Goal: Check status: Check status

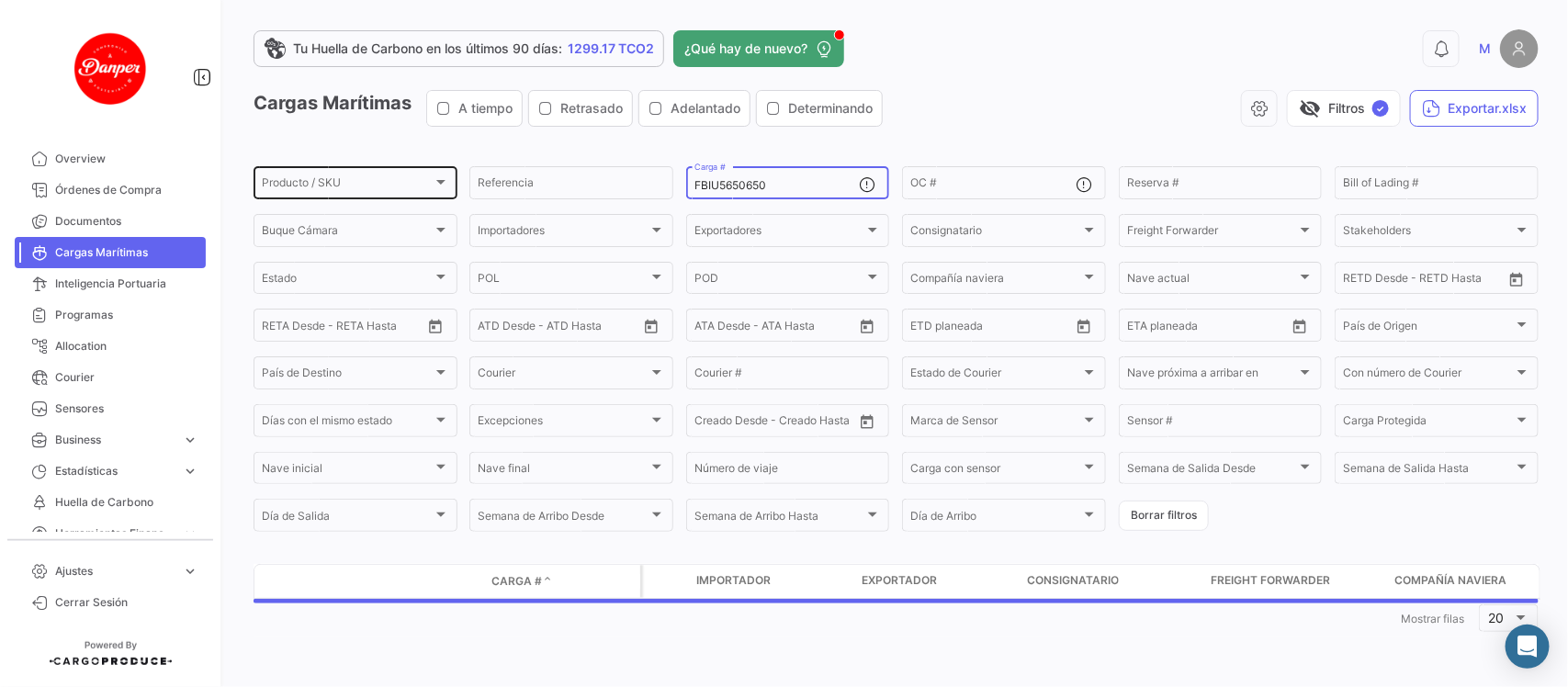
drag, startPoint x: 791, startPoint y: 181, endPoint x: 434, endPoint y: 166, distance: 357.3
click at [0, 0] on div "Producto / SKU Producto / SKU Referencia FBIU5650650 Carga # OC # Reserva # Bil…" at bounding box center [0, 0] width 0 height 0
paste input "314379"
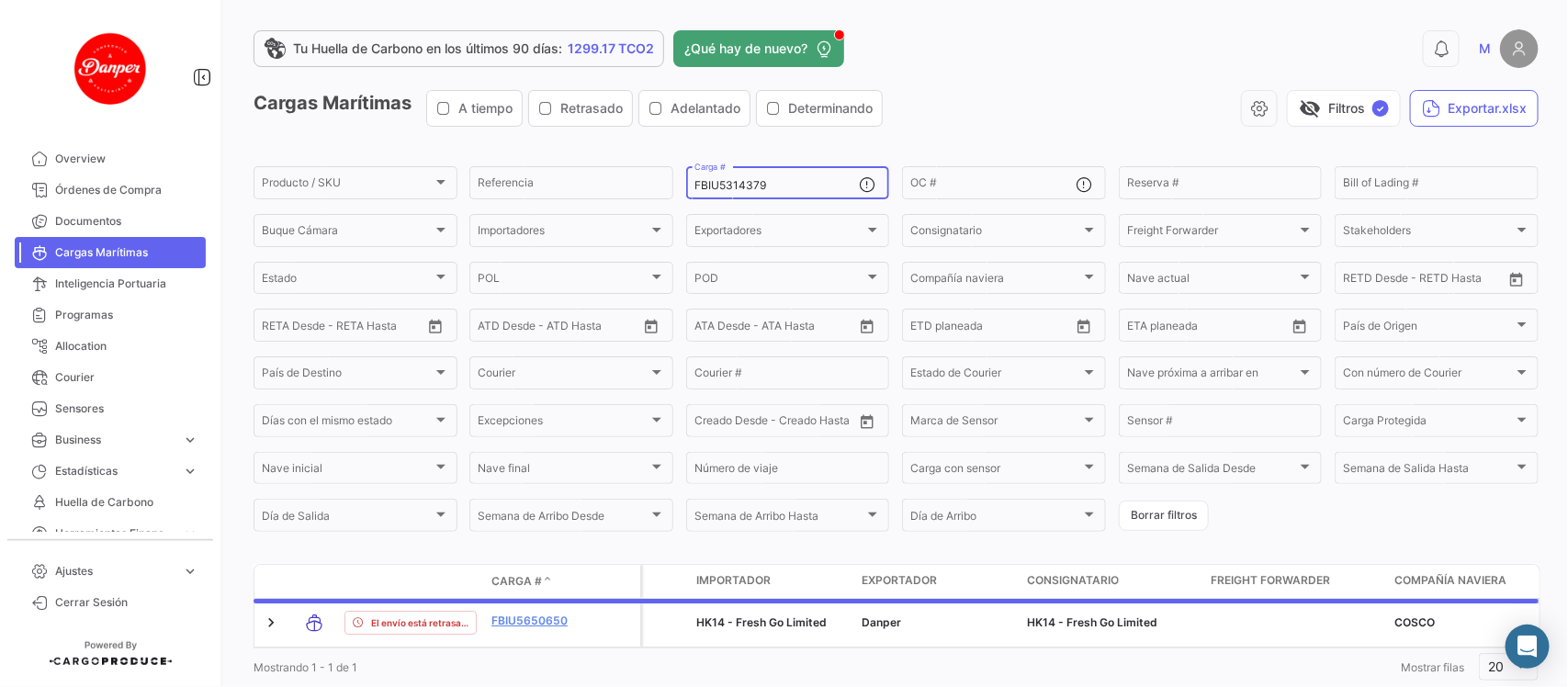
scroll to position [59, 0]
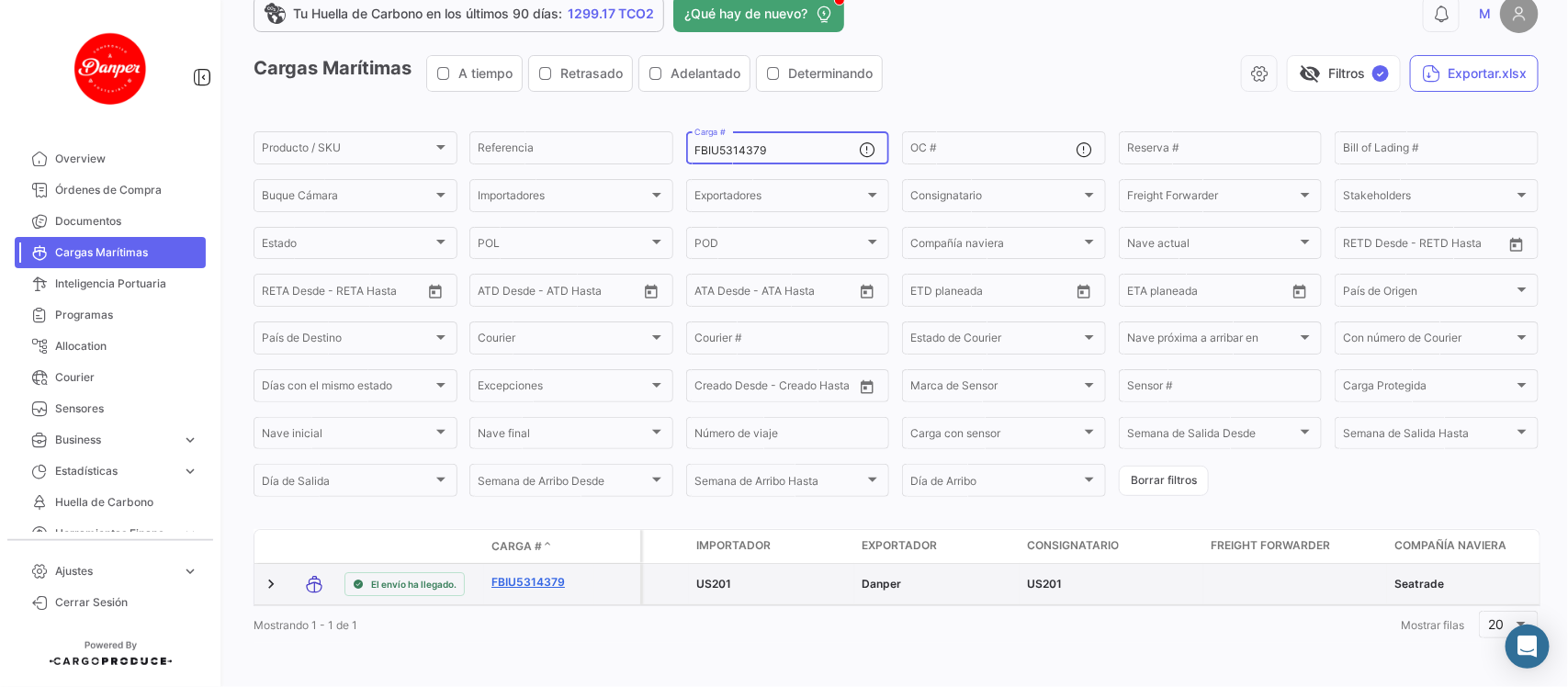
type input "FBIU5314379"
click at [535, 574] on link "FBIU5314379" at bounding box center [539, 582] width 96 height 17
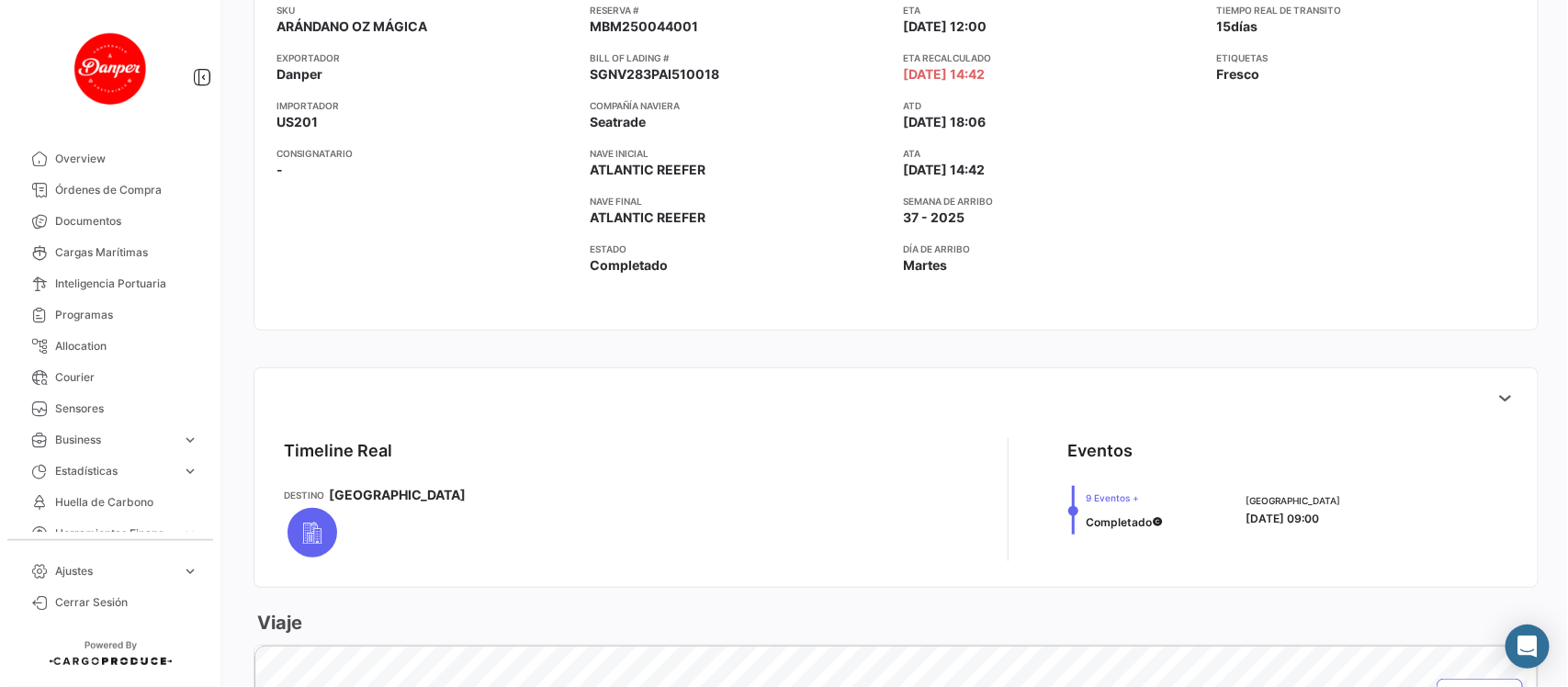
scroll to position [525, 0]
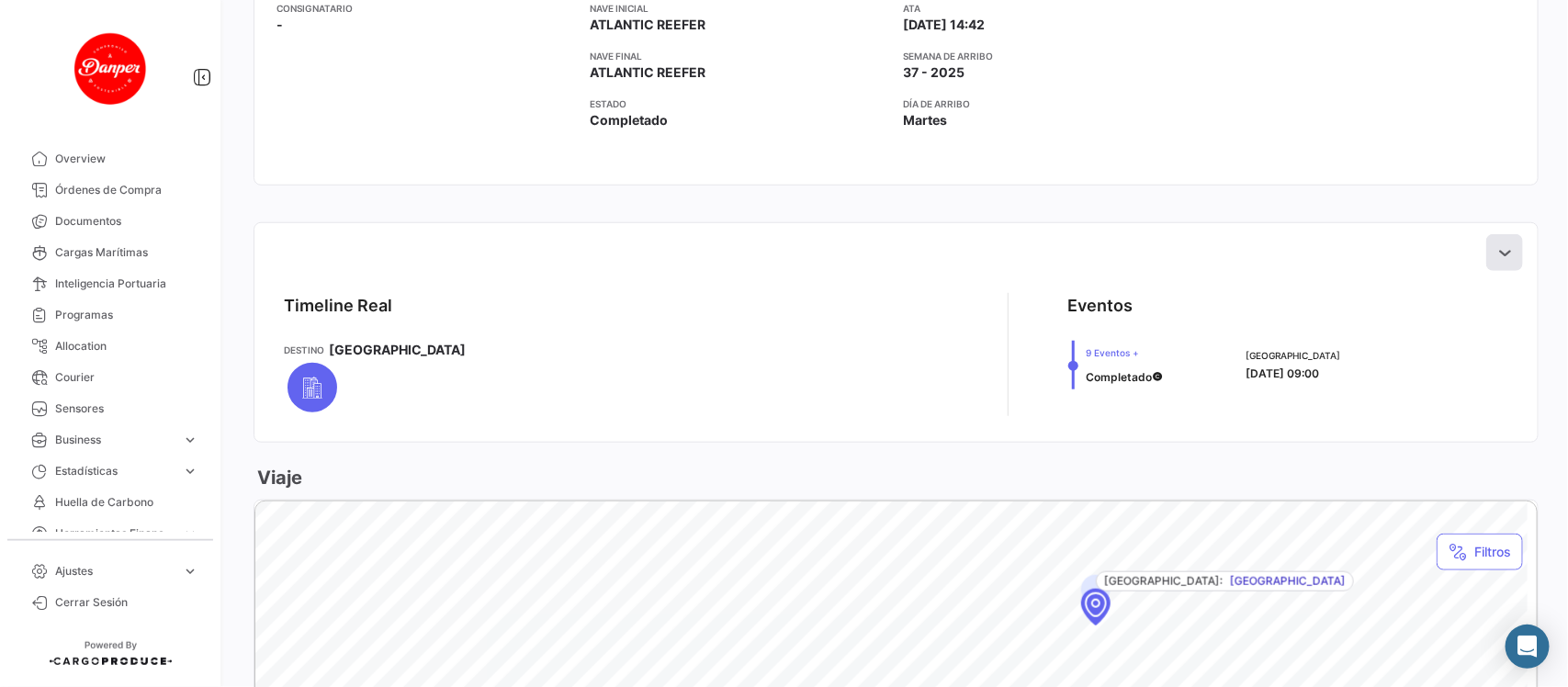
click at [1496, 260] on icon at bounding box center [1505, 252] width 19 height 19
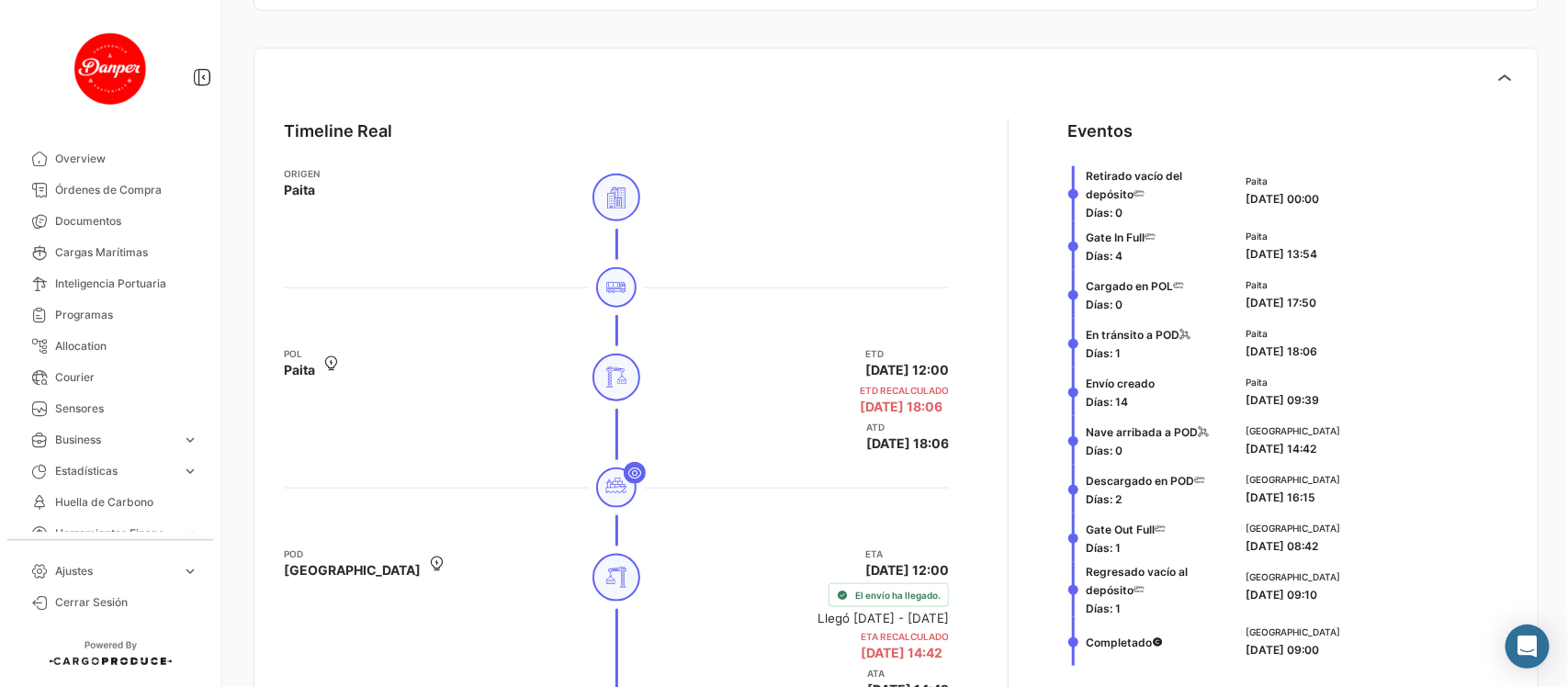
scroll to position [703, 0]
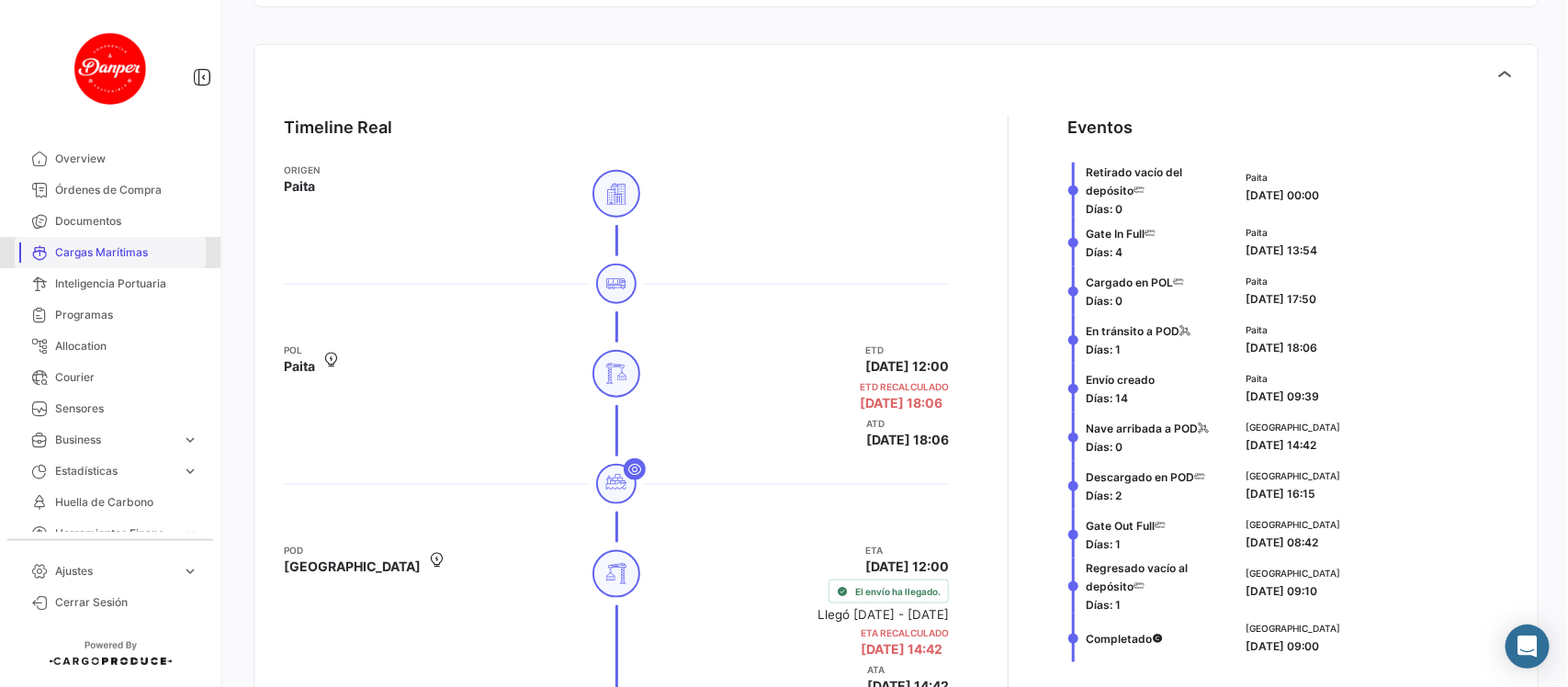
click at [122, 260] on span "Cargas Marítimas" at bounding box center [127, 252] width 143 height 17
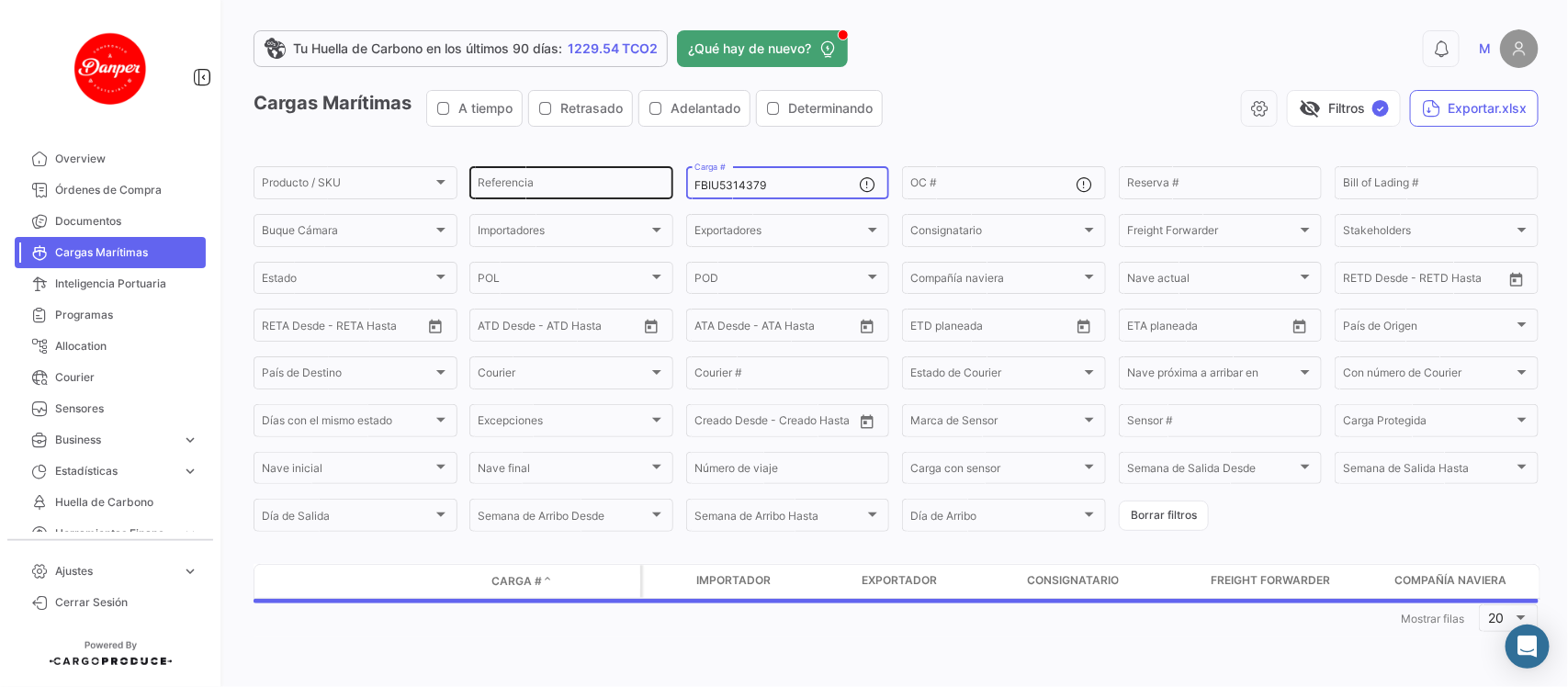
drag, startPoint x: 791, startPoint y: 189, endPoint x: 558, endPoint y: 179, distance: 233.2
click at [0, 0] on div "Producto / SKU Producto / SKU Referencia FBIU5314379 Carga # OC # Reserva # Bil…" at bounding box center [0, 0] width 0 height 0
paste input "HLBU6039513"
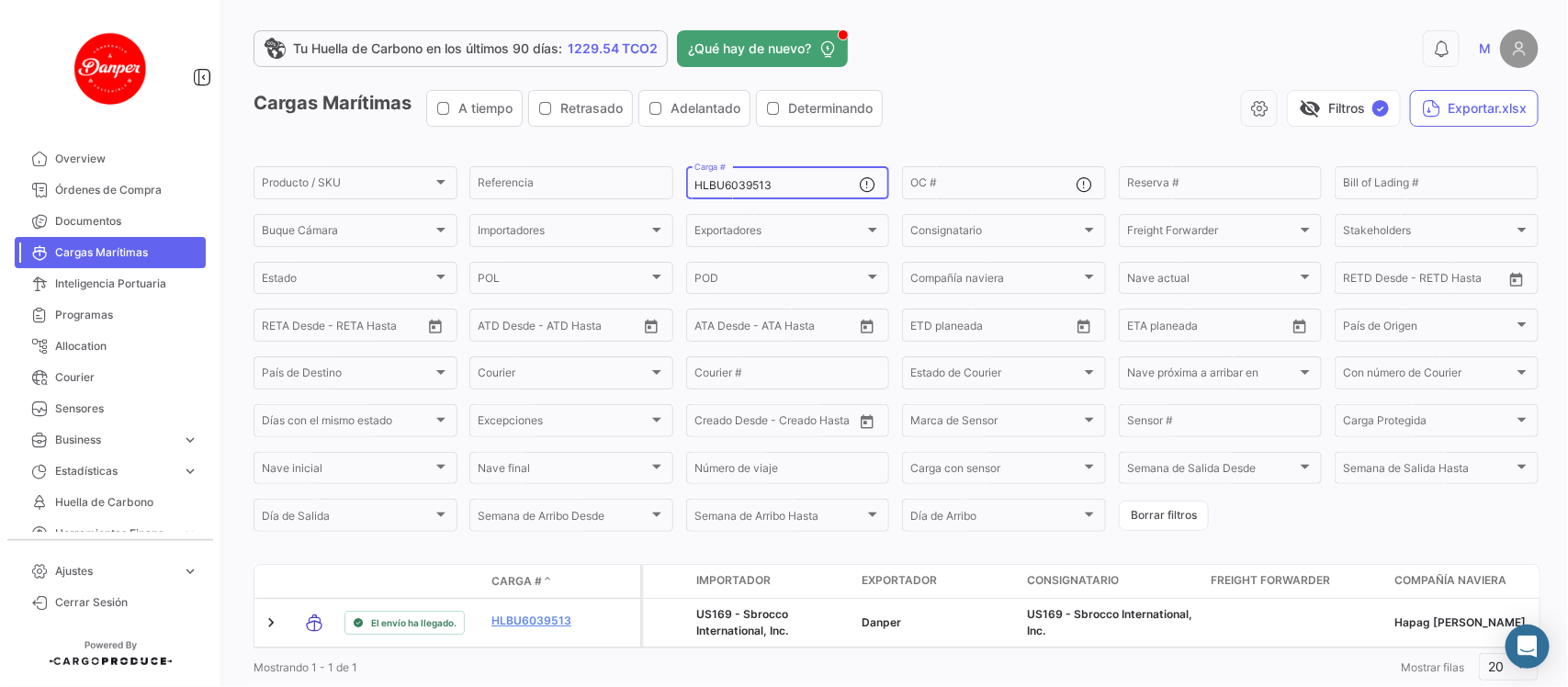
scroll to position [59, 0]
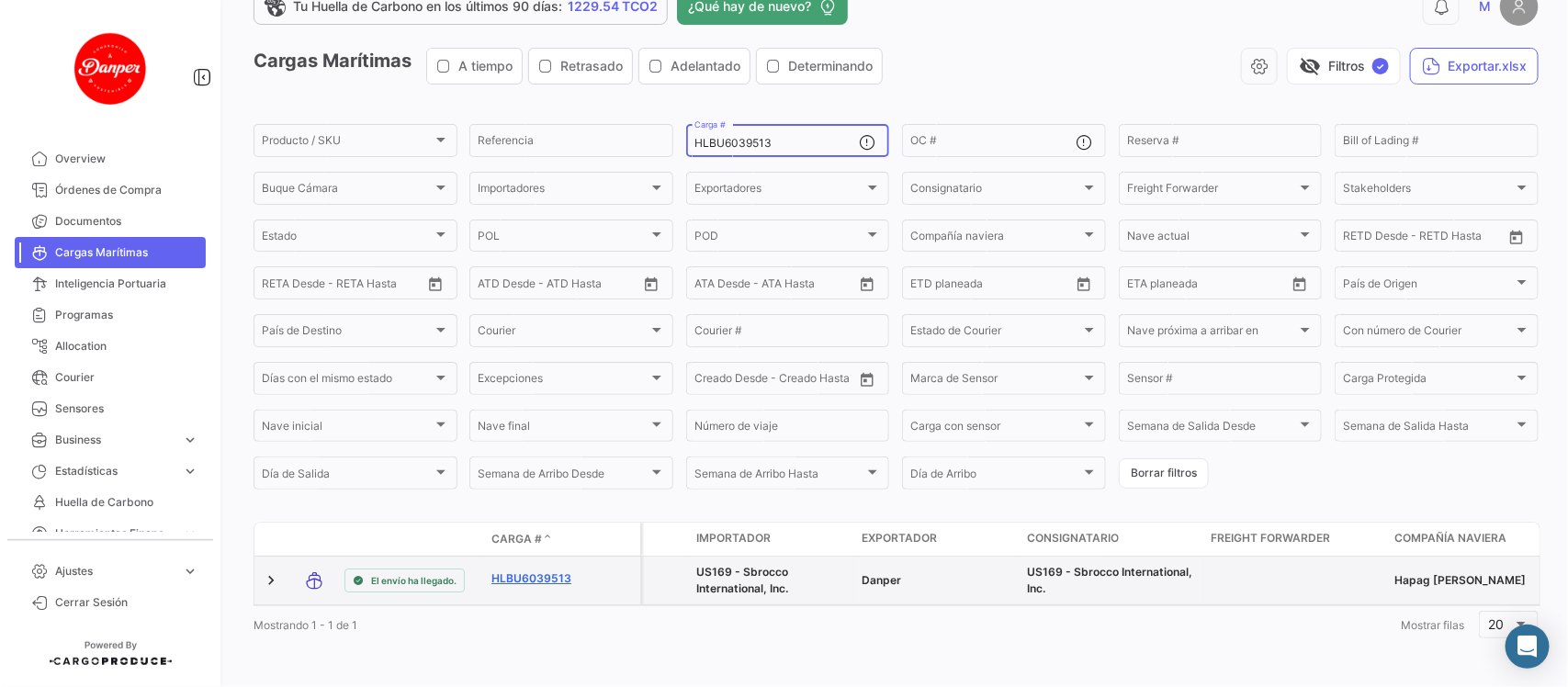
type input "HLBU6039513"
click at [540, 570] on link "HLBU6039513" at bounding box center [539, 578] width 96 height 17
